Goal: Use online tool/utility: Utilize a website feature to perform a specific function

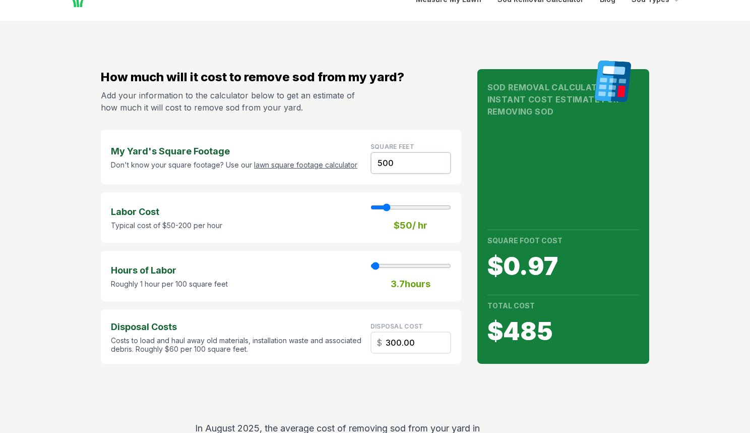
scroll to position [50, 0]
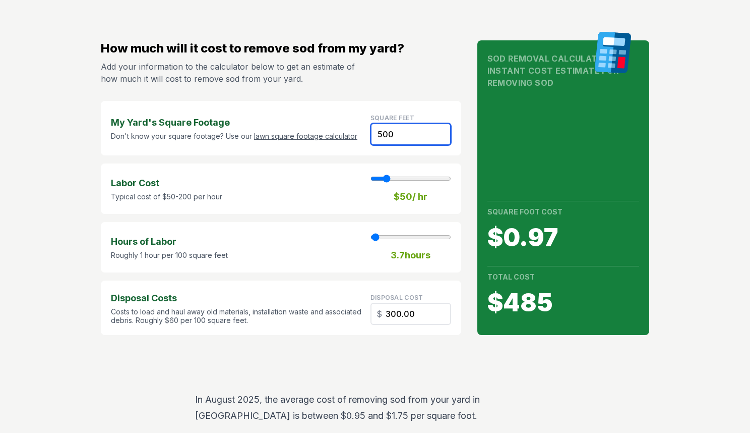
click at [408, 133] on input "500" at bounding box center [410, 134] width 81 height 22
click at [412, 133] on input "500" at bounding box center [410, 134] width 81 height 22
type input "5"
type input "1"
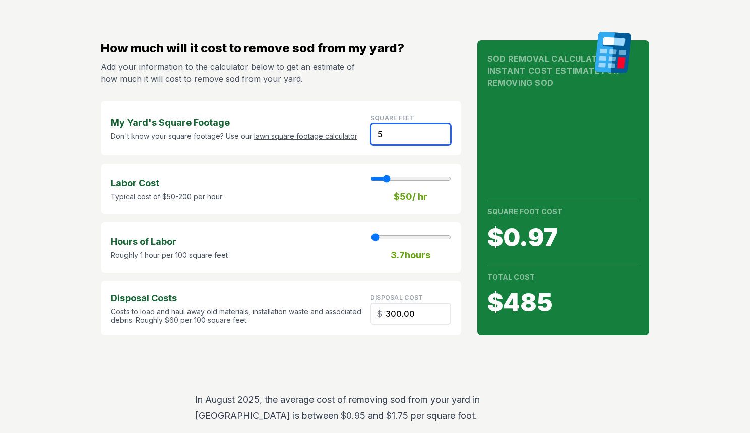
type input "3.00"
type input "58"
type input "34.80"
type input "580"
type input "4"
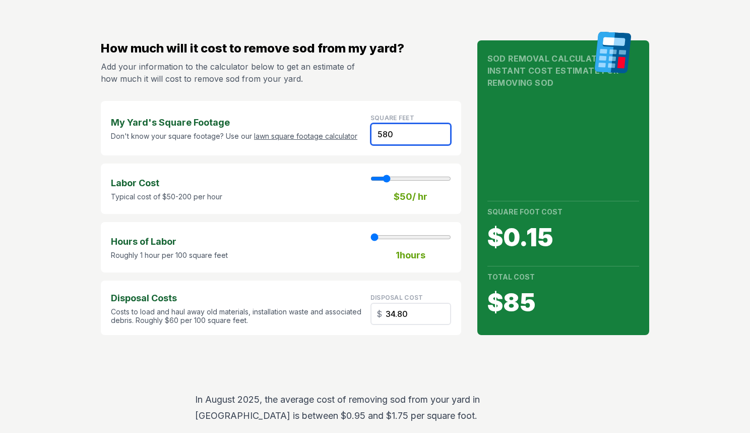
type input "348.00"
type input "5800"
type input "42"
type input "3480.00"
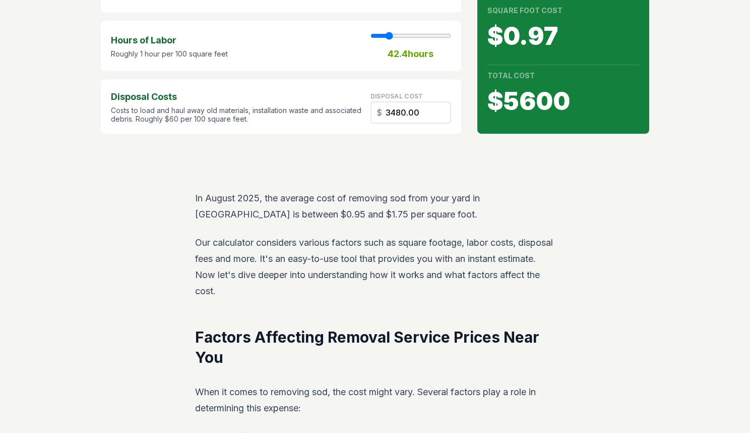
scroll to position [151, 0]
